Goal: Find specific page/section: Find specific page/section

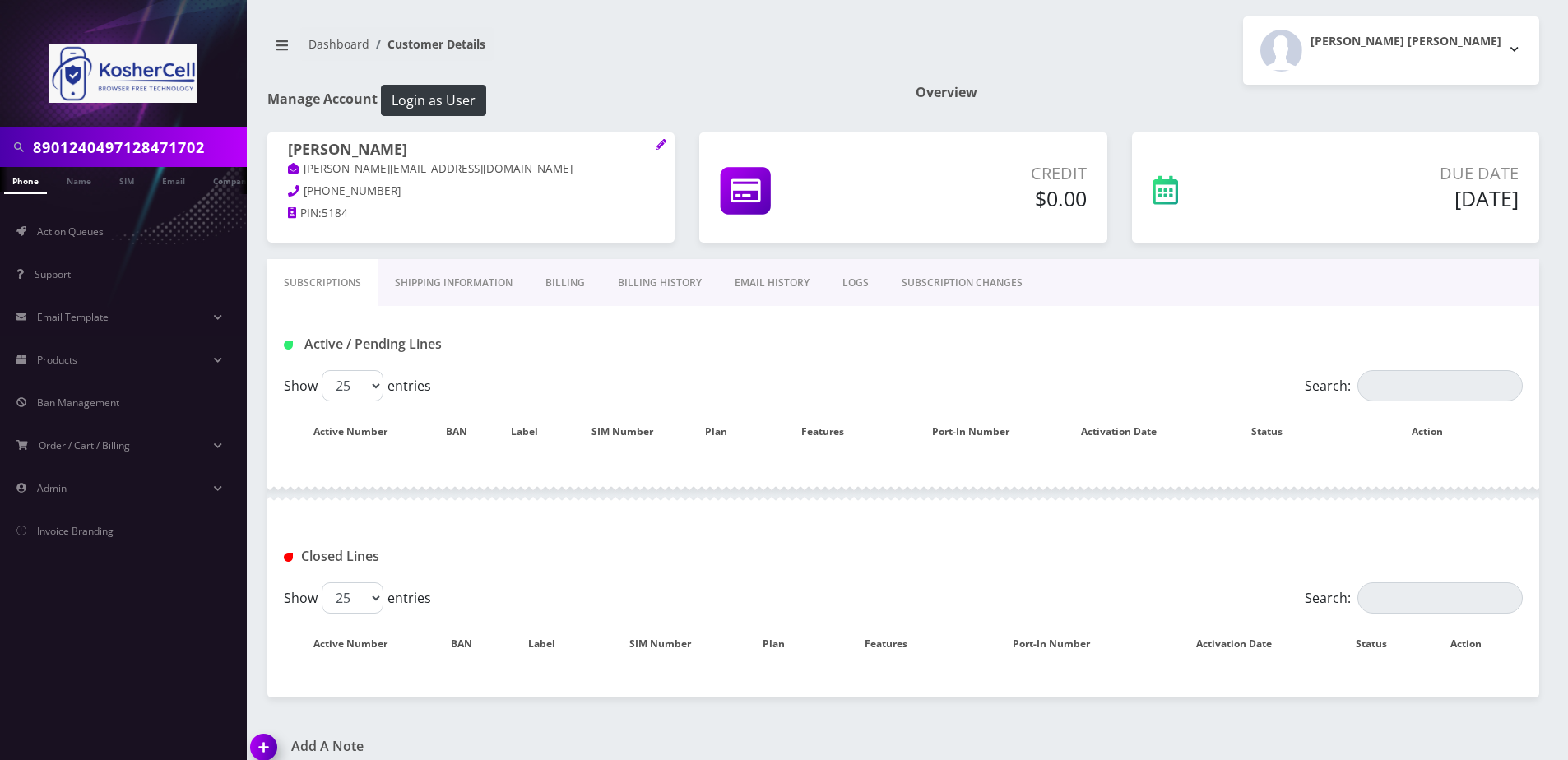
click at [169, 138] on input "8901240497128471702" at bounding box center [138, 147] width 210 height 31
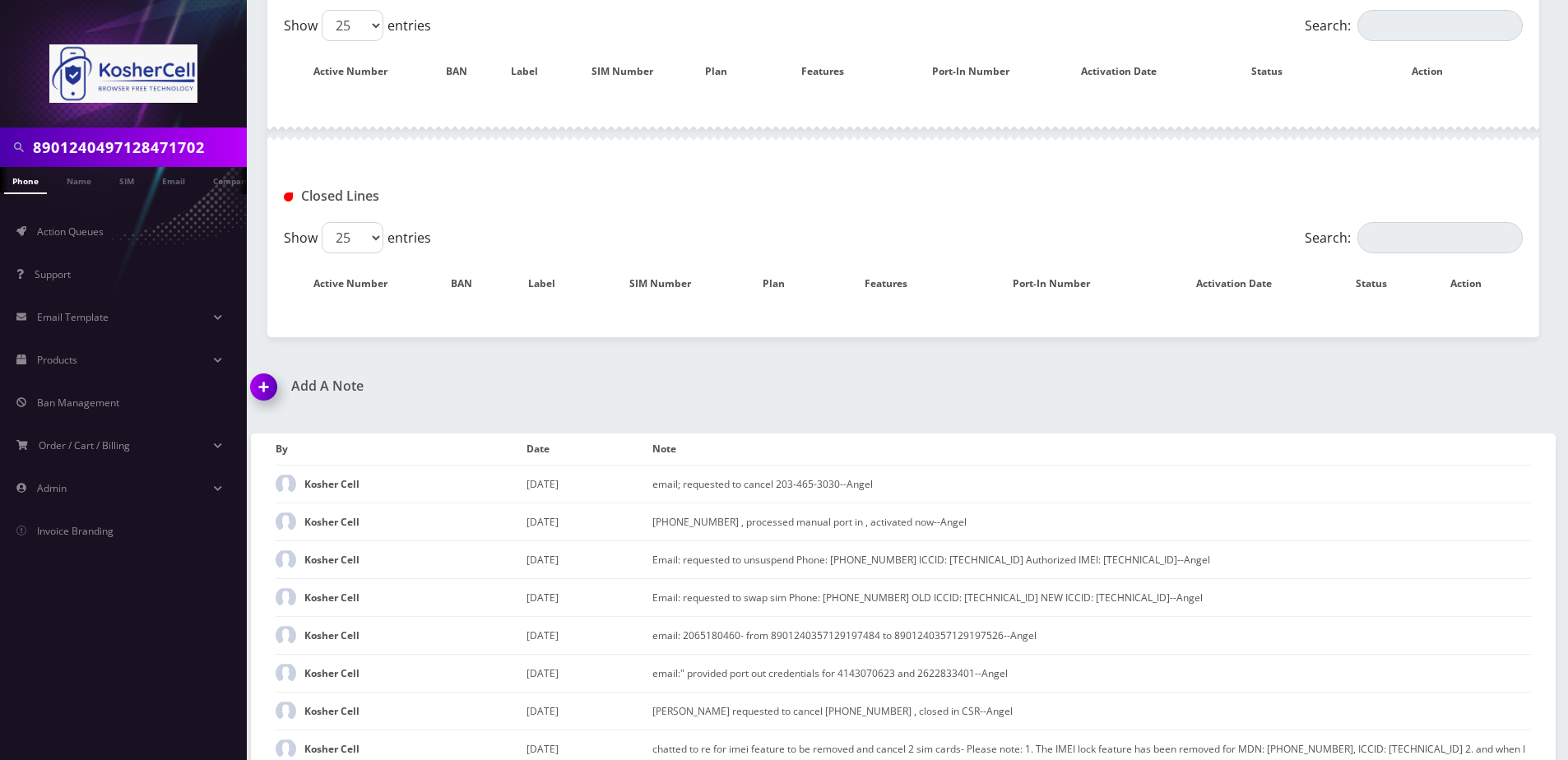
click at [169, 138] on input "8901240497128471702" at bounding box center [138, 147] width 210 height 31
type input "4434553890"
click at [37, 182] on link "Phone" at bounding box center [25, 180] width 43 height 27
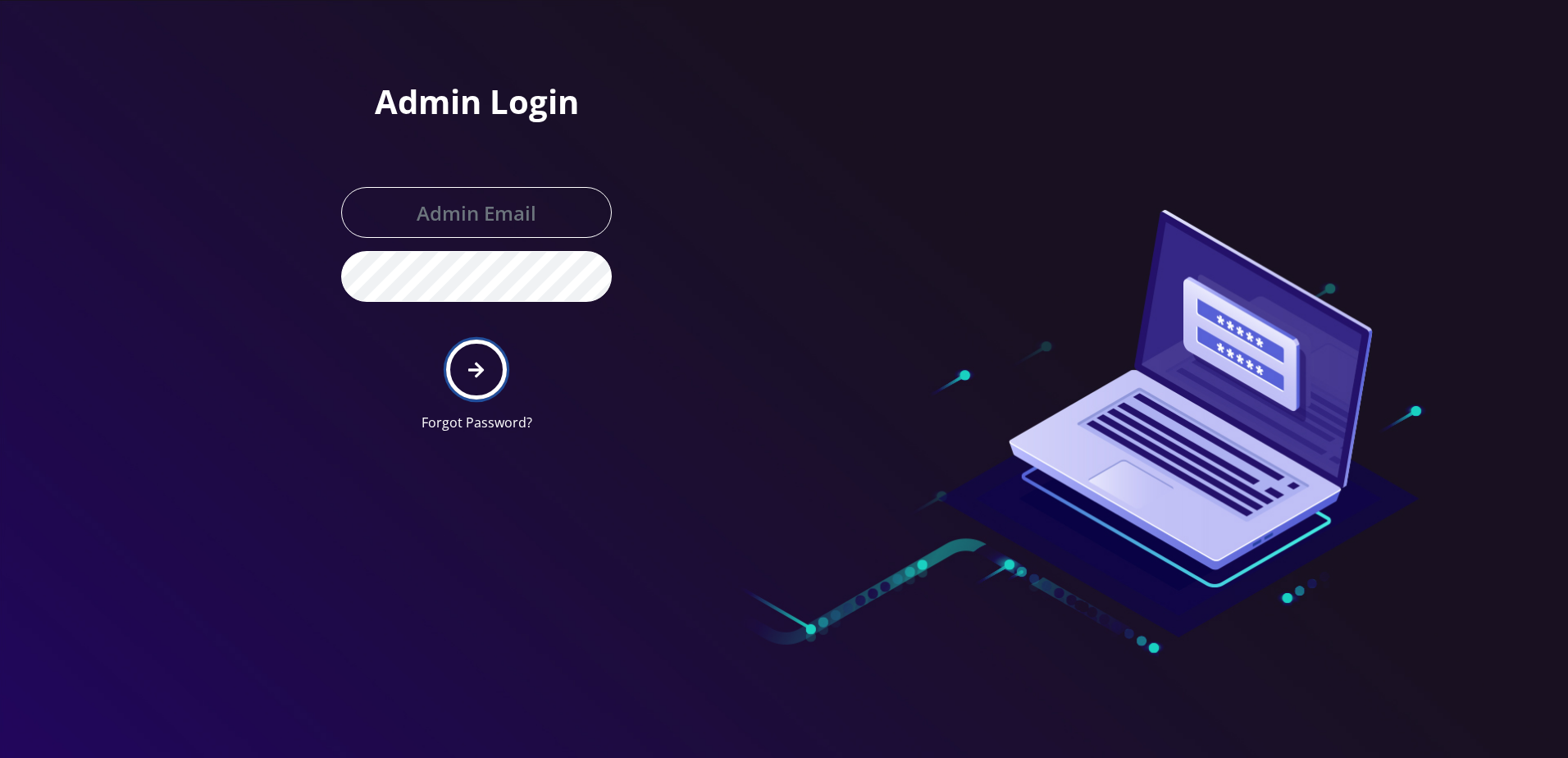
click at [478, 367] on icon "submit" at bounding box center [476, 371] width 16 height 18
type input "[PERSON_NAME][EMAIL_ADDRESS][DOMAIN_NAME]"
click at [478, 367] on icon "submit" at bounding box center [476, 371] width 16 height 18
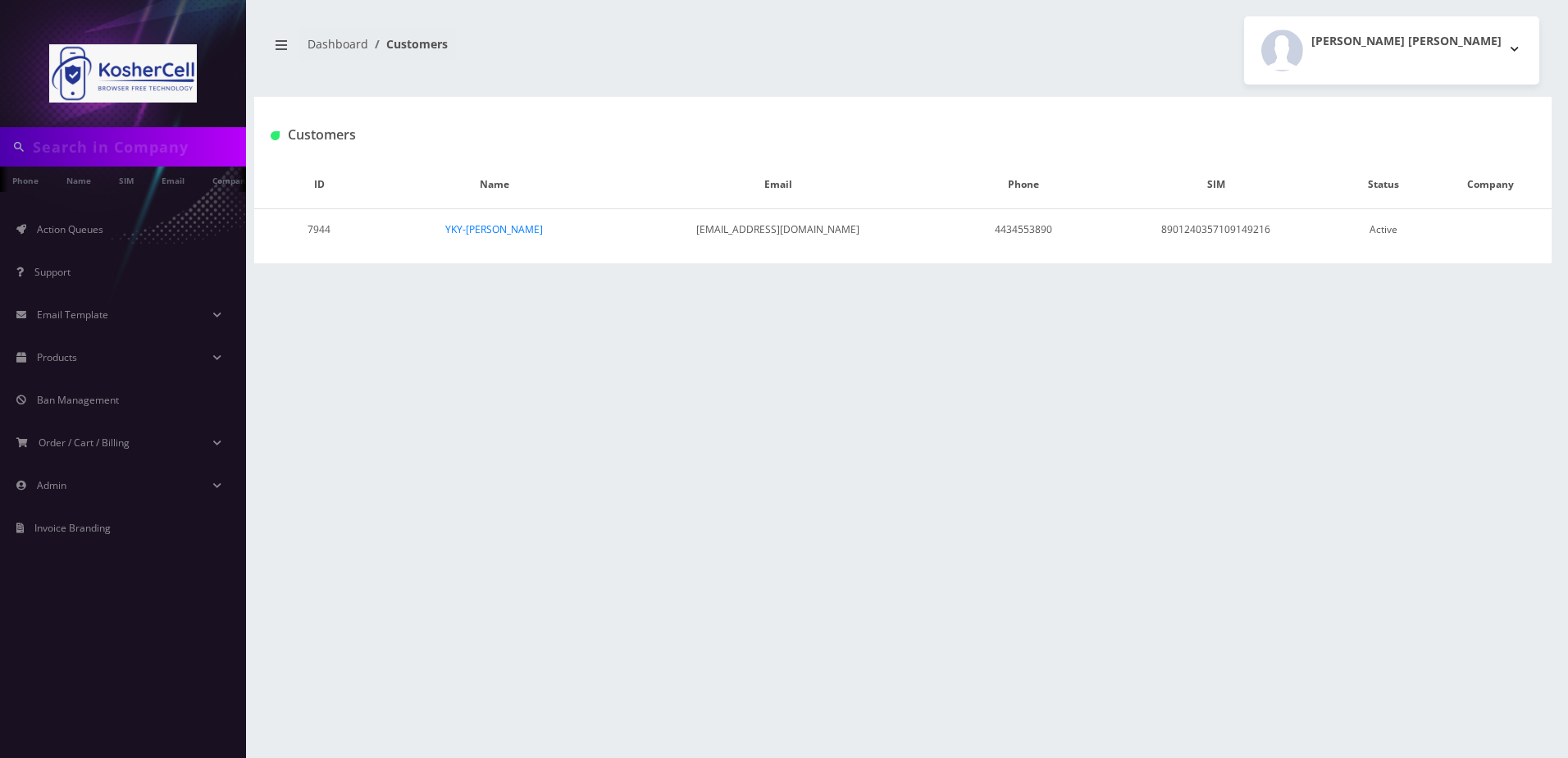
type input "4434553890"
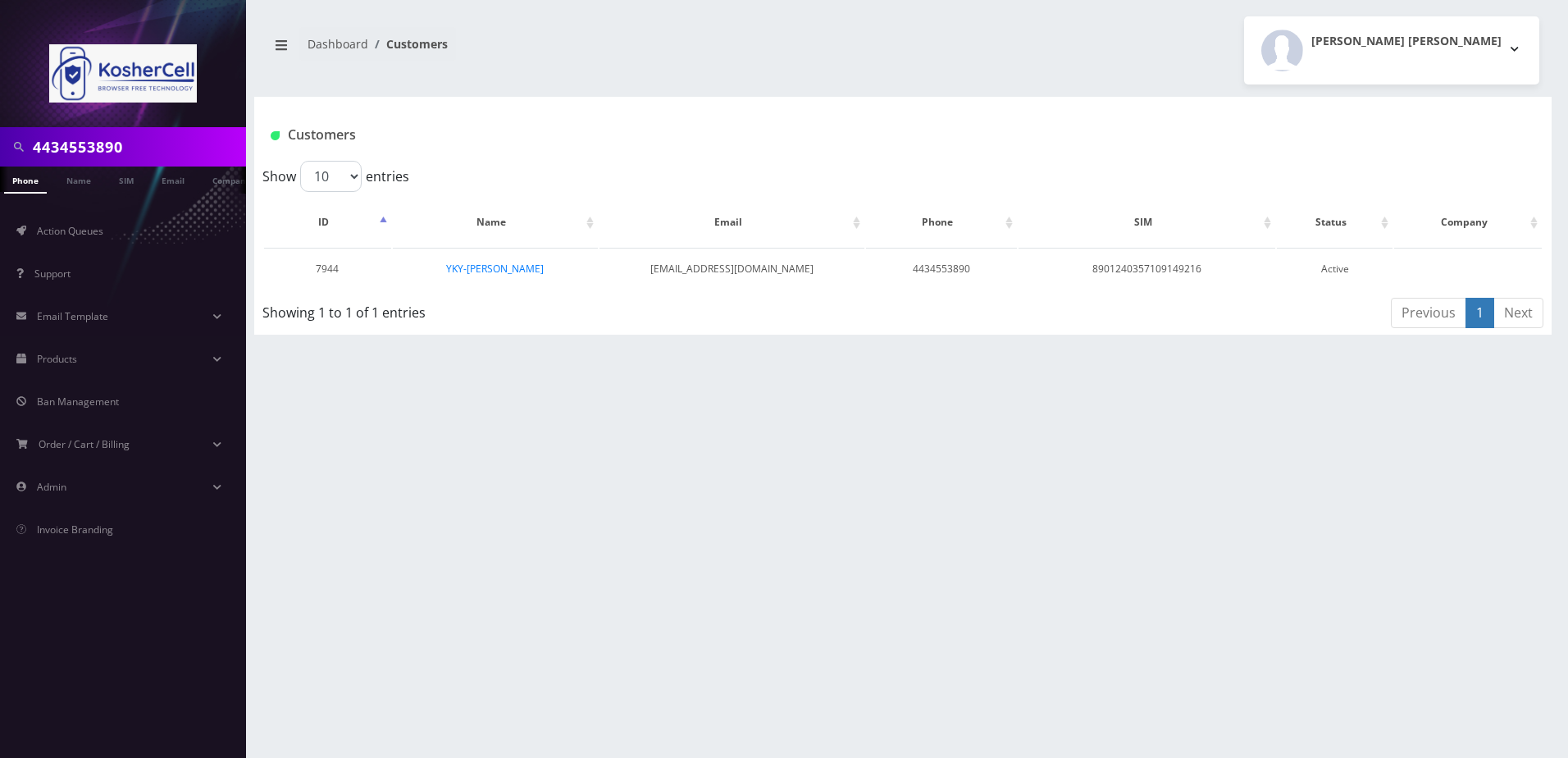
click at [175, 152] on input "4434553890" at bounding box center [137, 146] width 209 height 31
click at [33, 179] on link "Phone" at bounding box center [25, 180] width 43 height 27
click at [481, 269] on link "YKY-[PERSON_NAME]" at bounding box center [494, 269] width 98 height 14
